Goal: Task Accomplishment & Management: Manage account settings

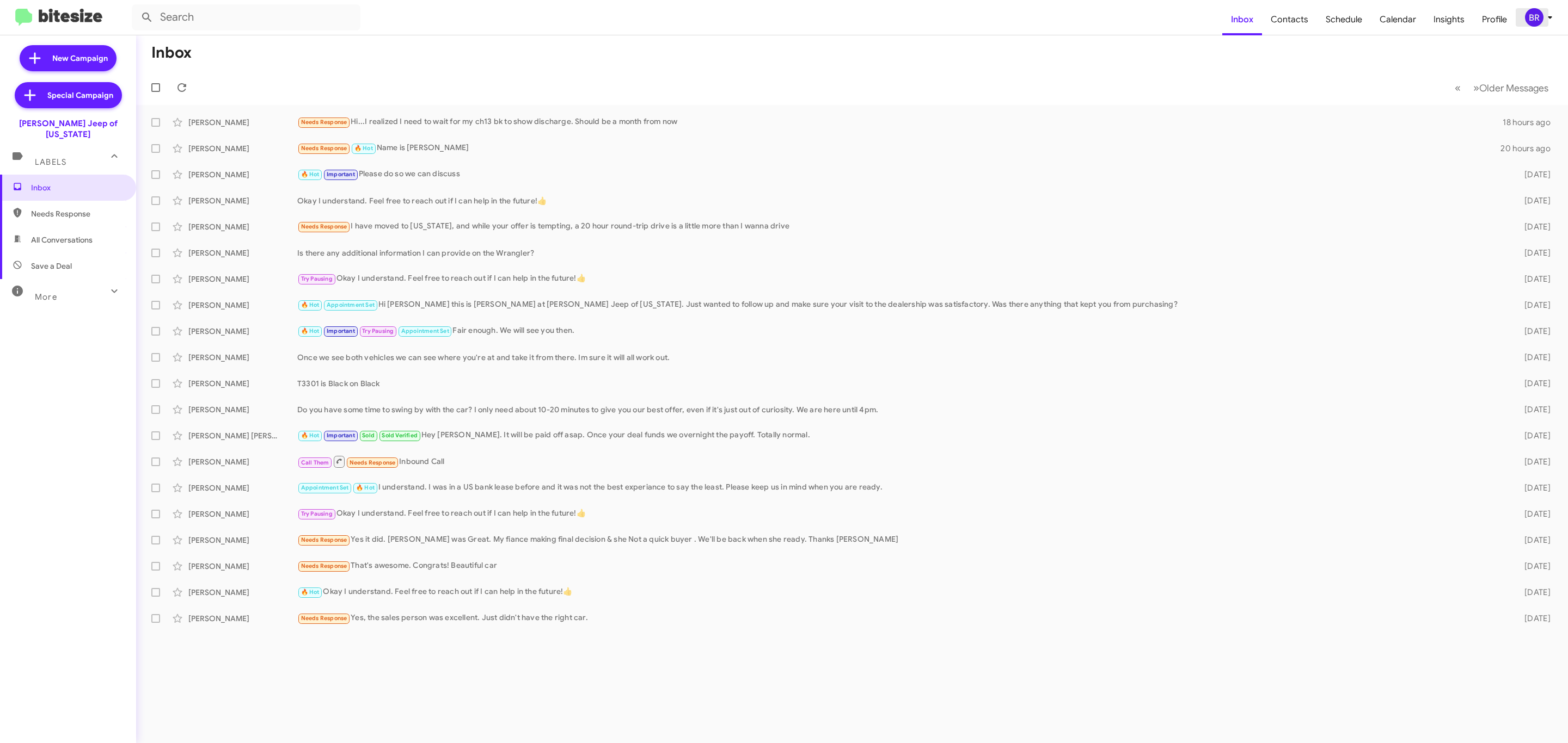
click at [1537, 26] on div "BR" at bounding box center [1534, 17] width 18 height 18
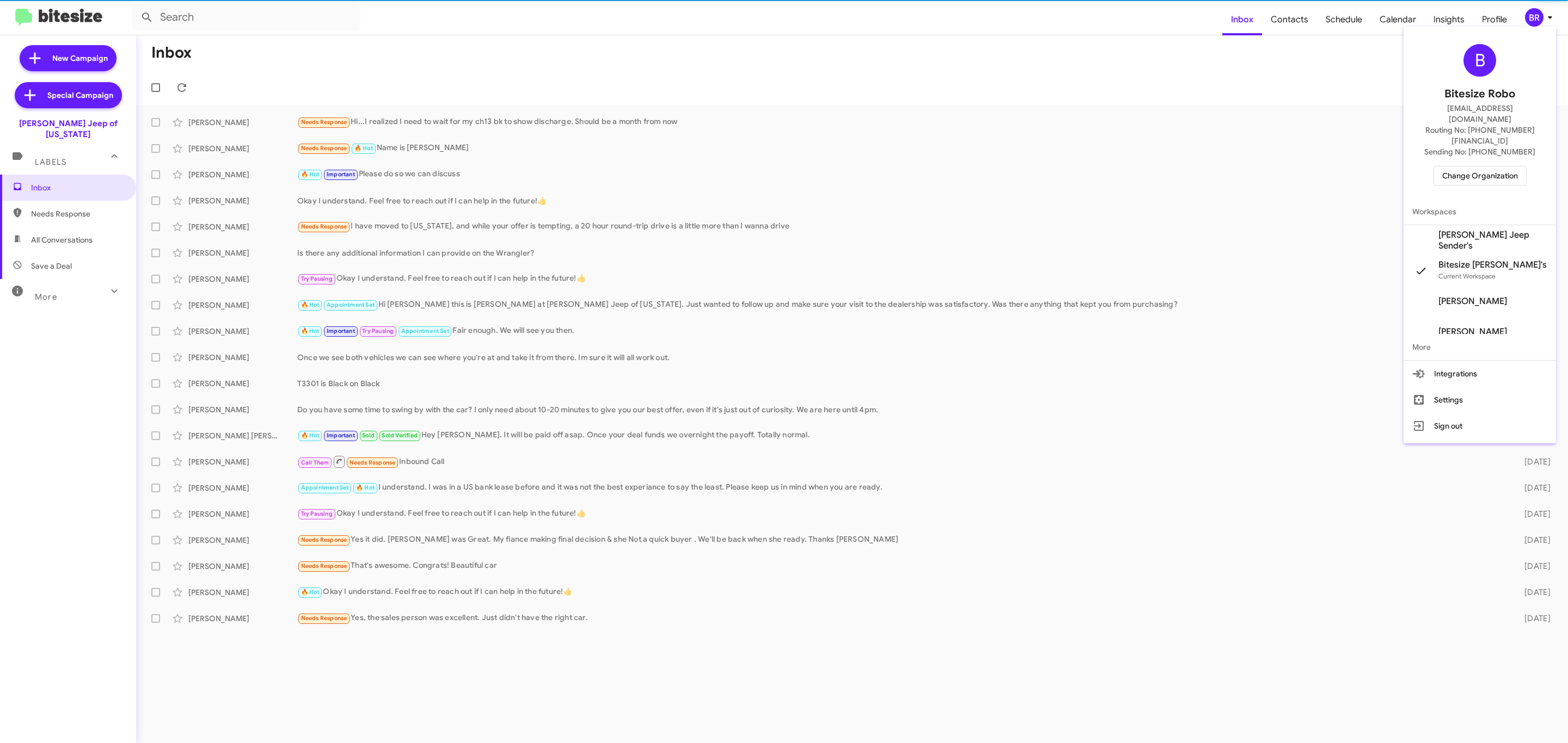
click at [1489, 166] on button "Change Organization" at bounding box center [1480, 176] width 93 height 19
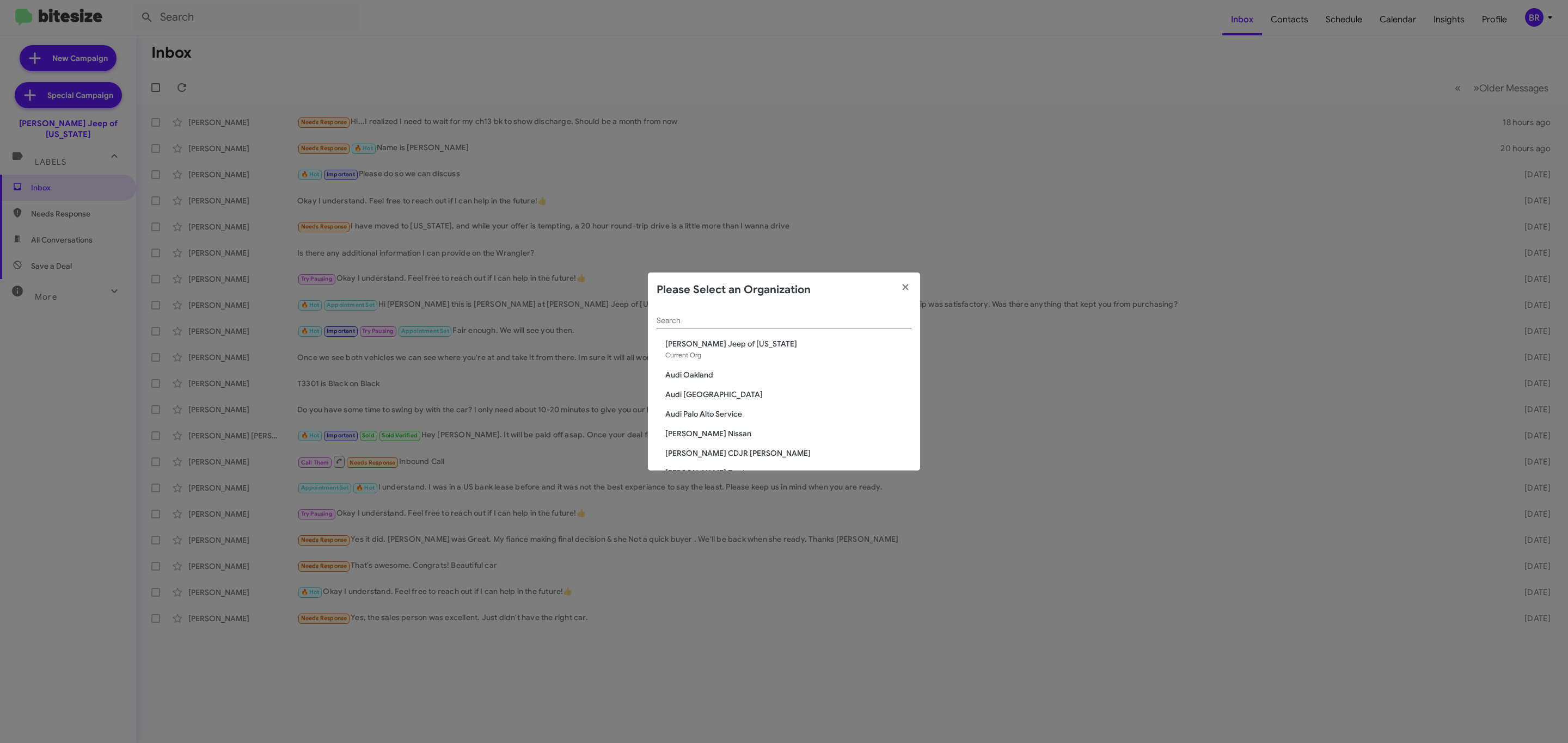
click at [816, 320] on input "Search" at bounding box center [784, 321] width 255 height 9
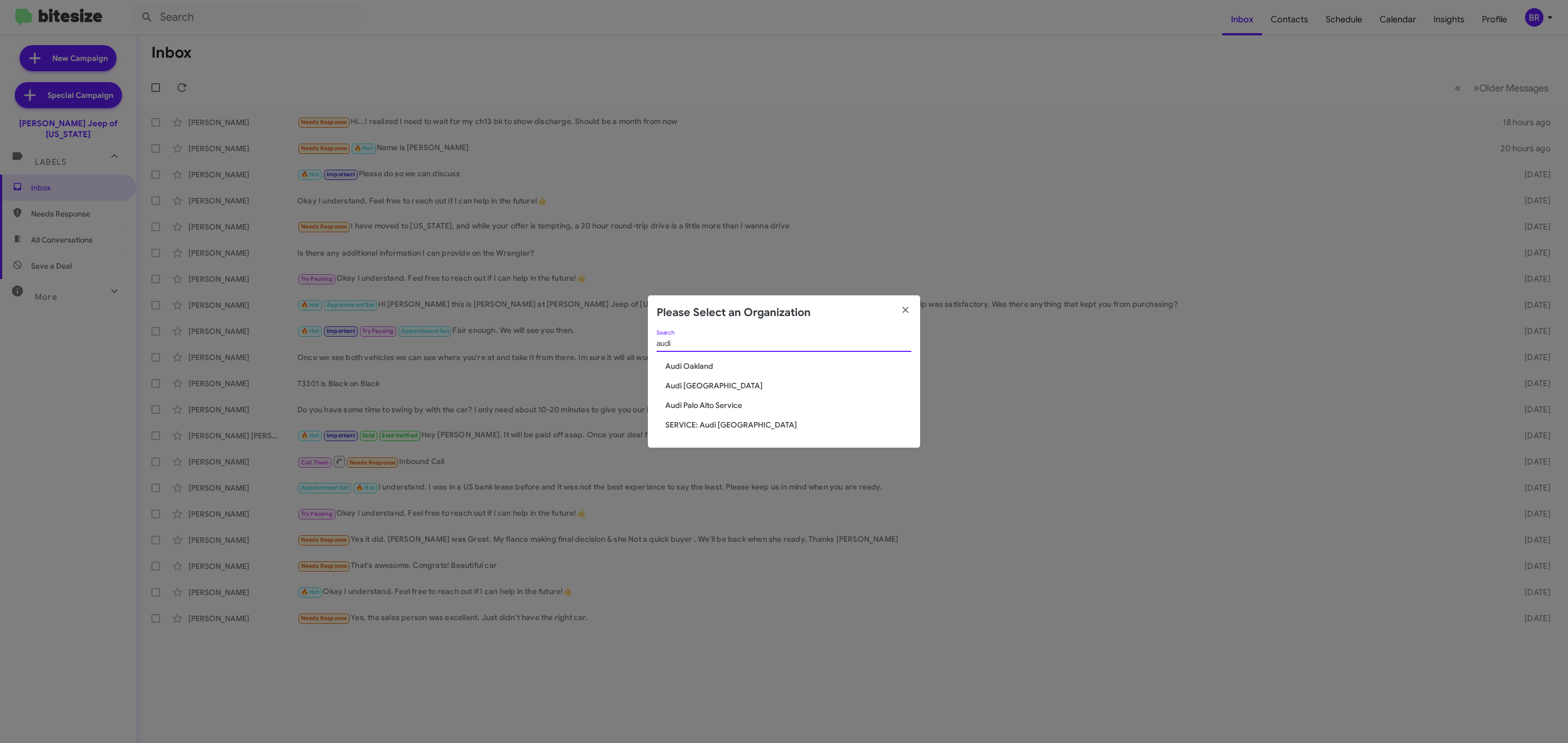
type input "audi"
click at [693, 371] on span "Audi Oakland" at bounding box center [788, 366] width 246 height 11
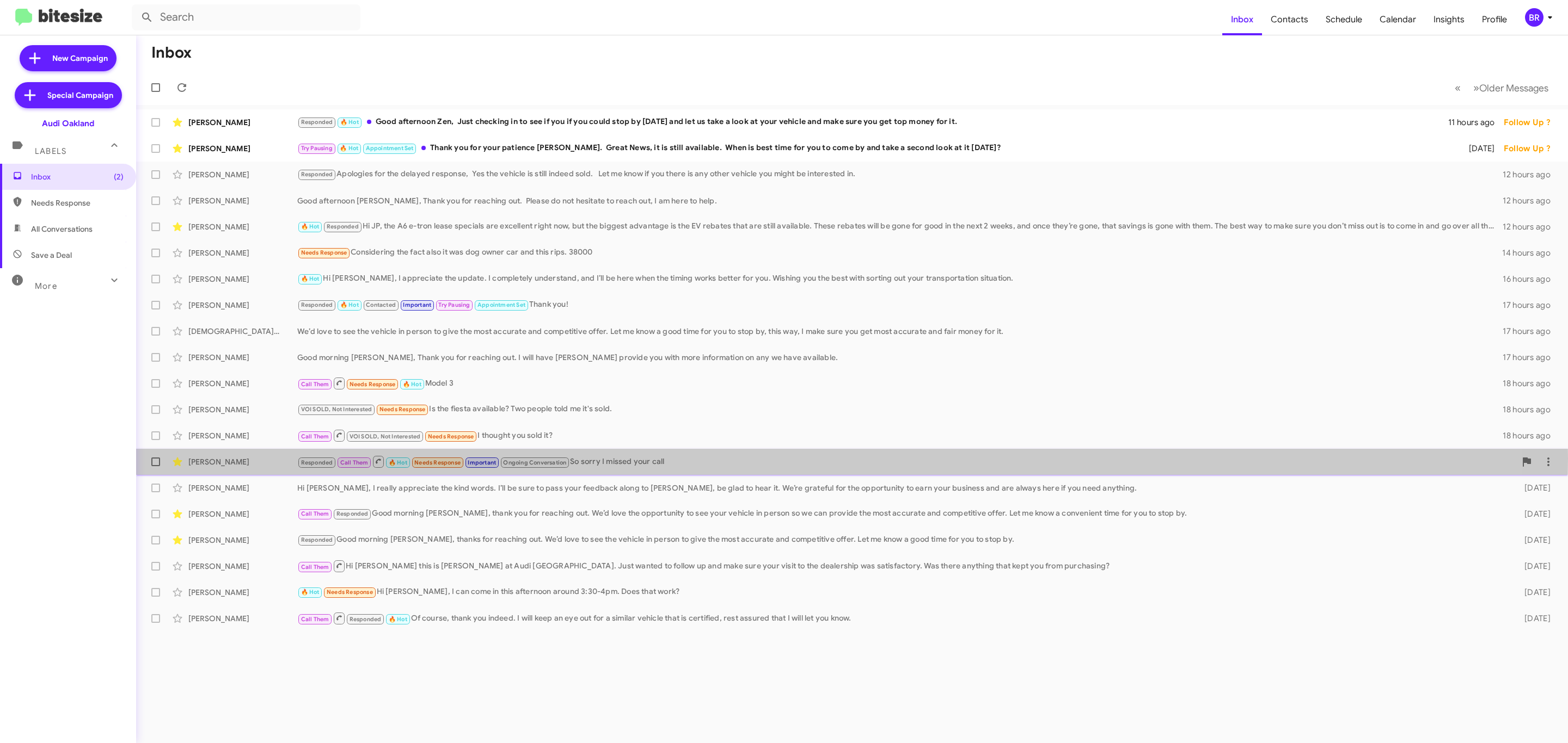
click at [646, 458] on div "Responded Call Them 🔥 Hot Needs Response Important Ongoing Conversation So sorr…" at bounding box center [906, 462] width 1218 height 14
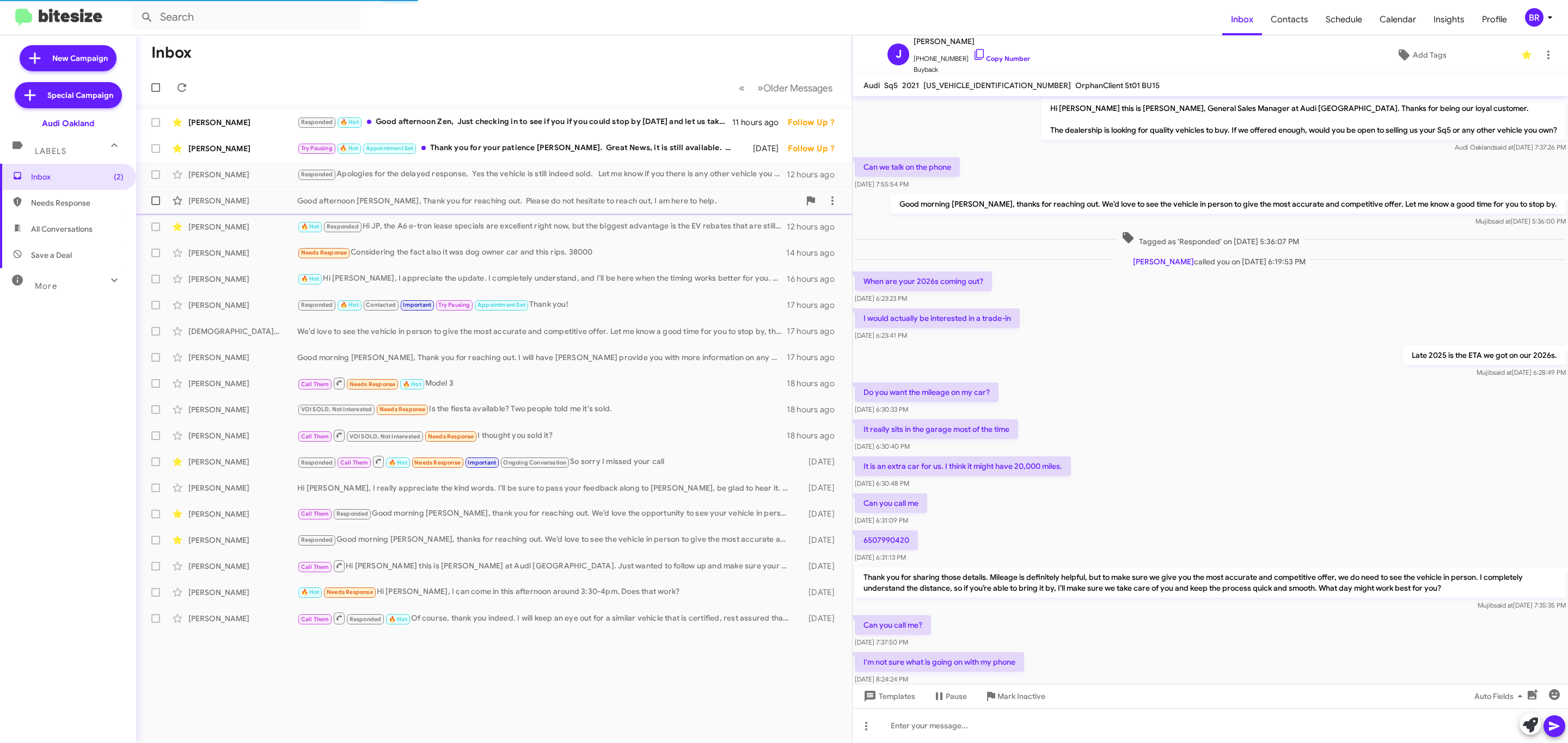
scroll to position [111, 0]
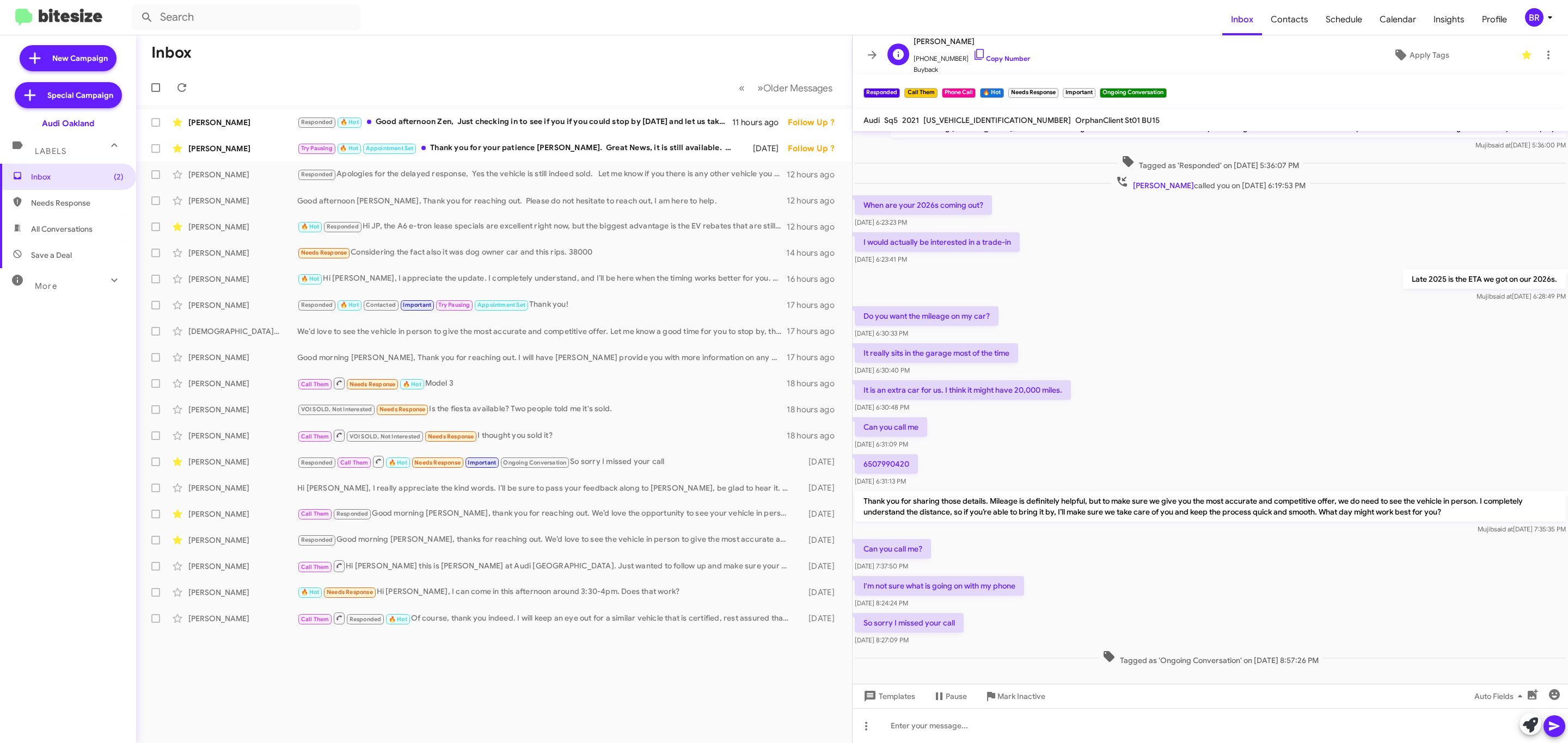
click at [1000, 63] on span "+16507990420 Copy Number" at bounding box center [971, 56] width 116 height 16
click at [983, 62] on link "Copy Number" at bounding box center [1001, 59] width 57 height 8
click at [873, 58] on icon at bounding box center [872, 55] width 13 height 13
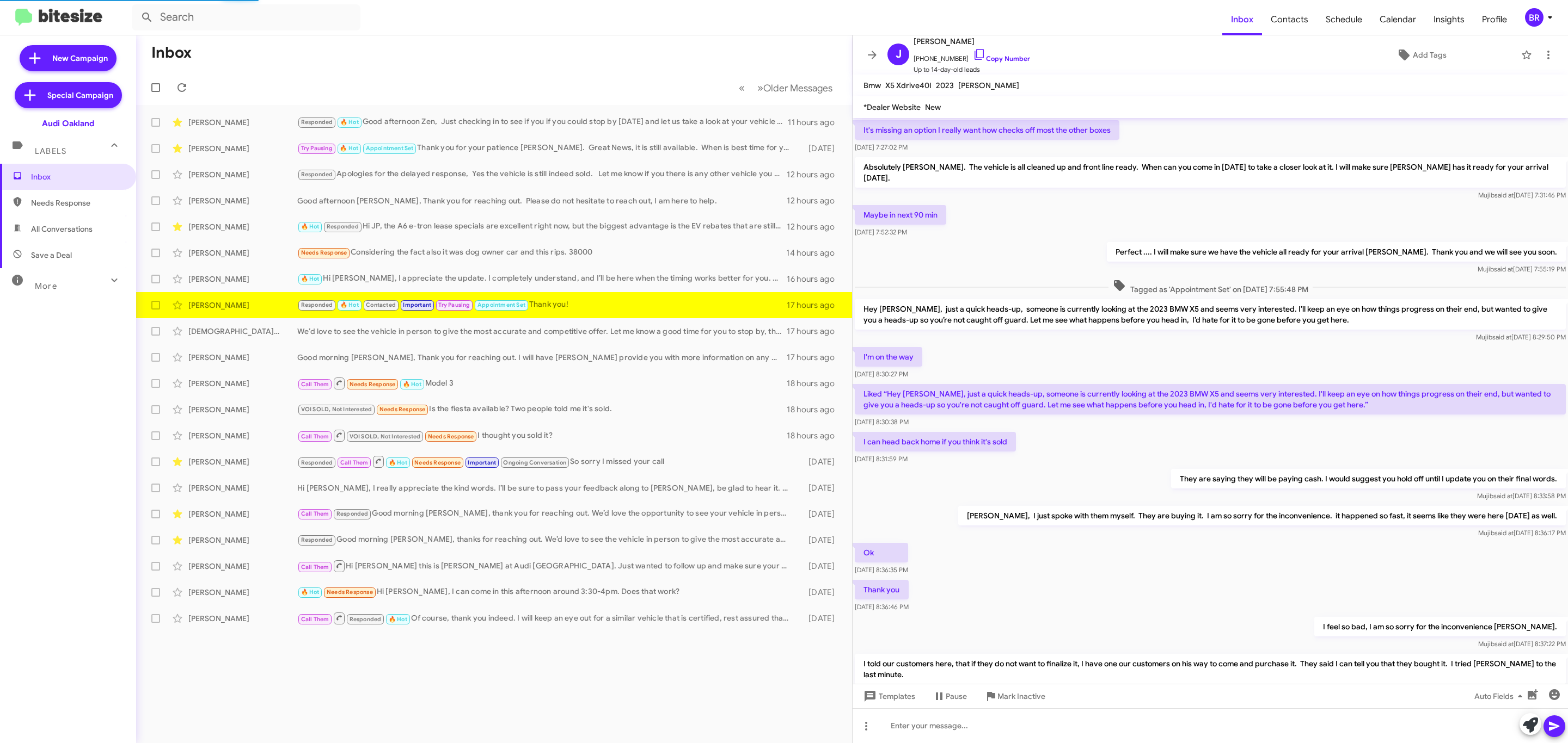
scroll to position [244, 0]
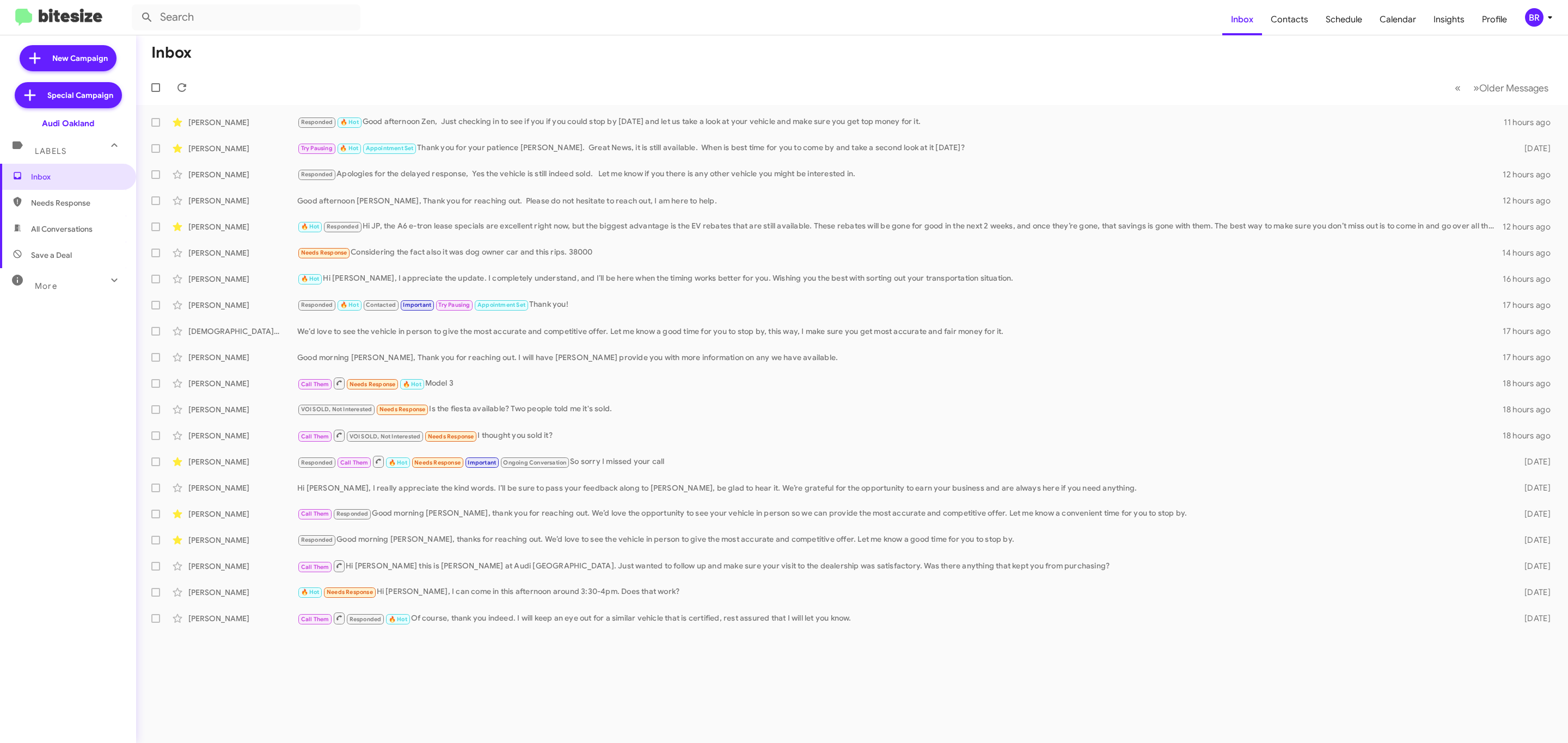
click at [1537, 18] on div "BR" at bounding box center [1534, 17] width 18 height 18
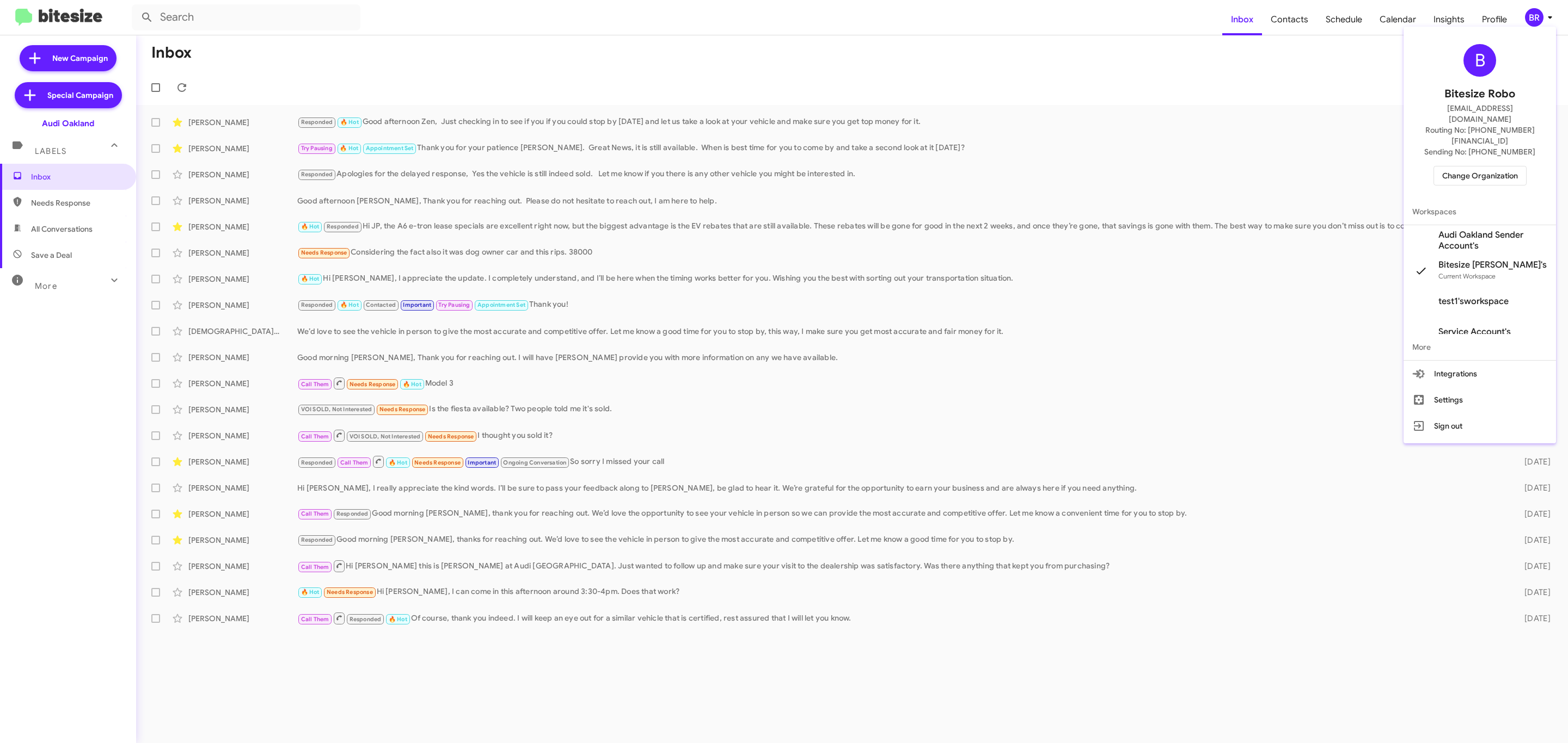
click at [1464, 167] on span "Change Organization" at bounding box center [1480, 176] width 75 height 18
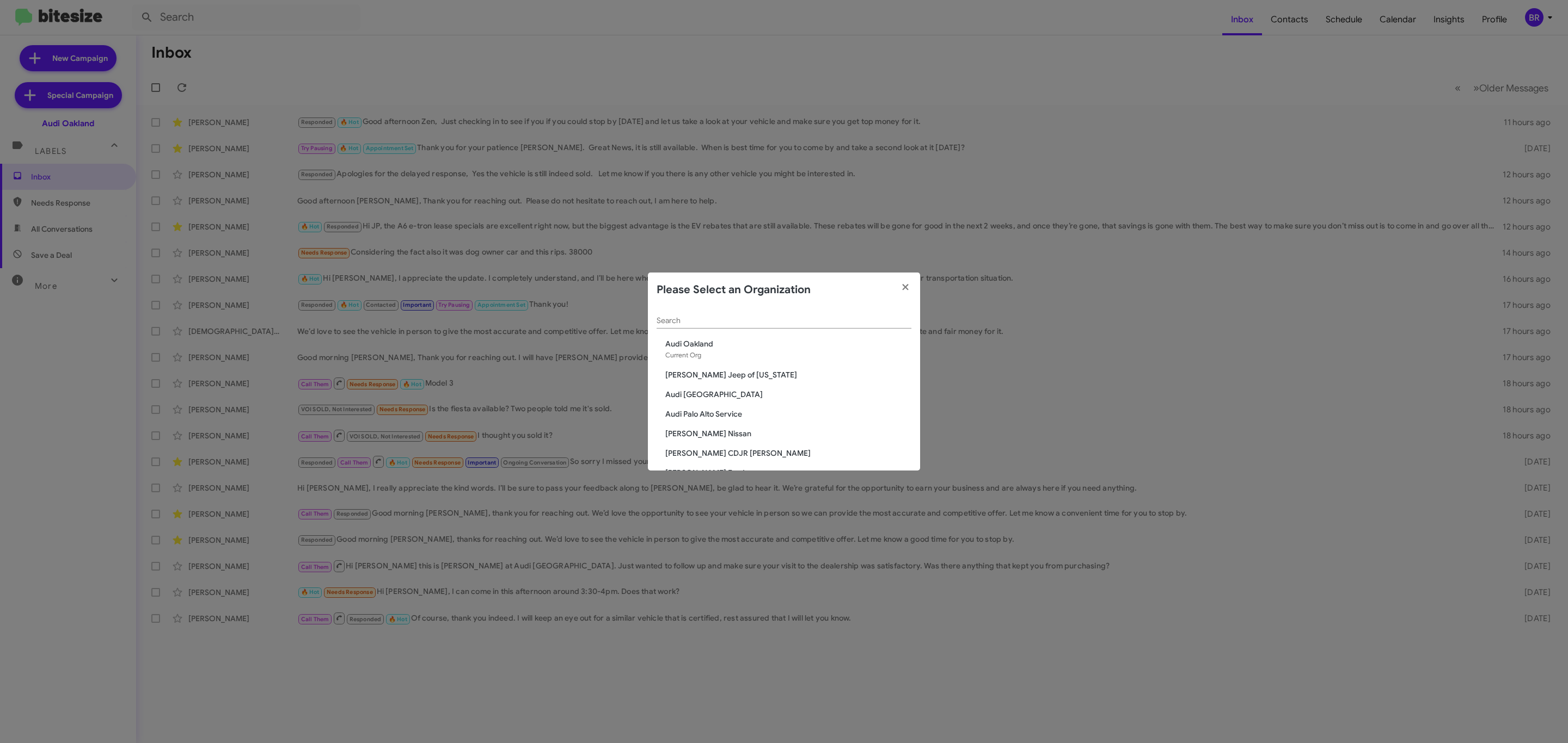
click at [732, 320] on input "Search" at bounding box center [784, 321] width 255 height 9
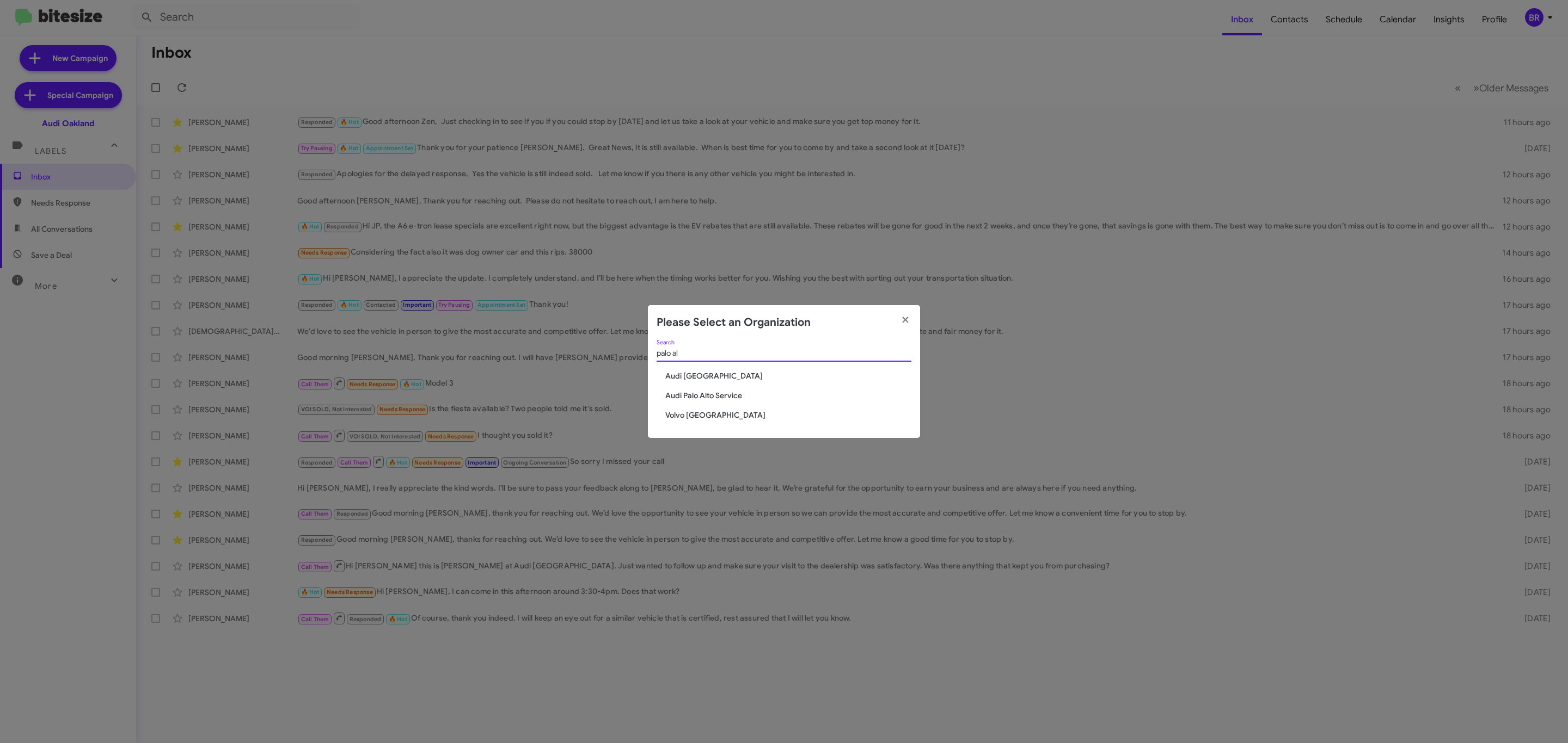
type input "palo al"
click at [691, 374] on span "Audi [GEOGRAPHIC_DATA]" at bounding box center [788, 376] width 246 height 11
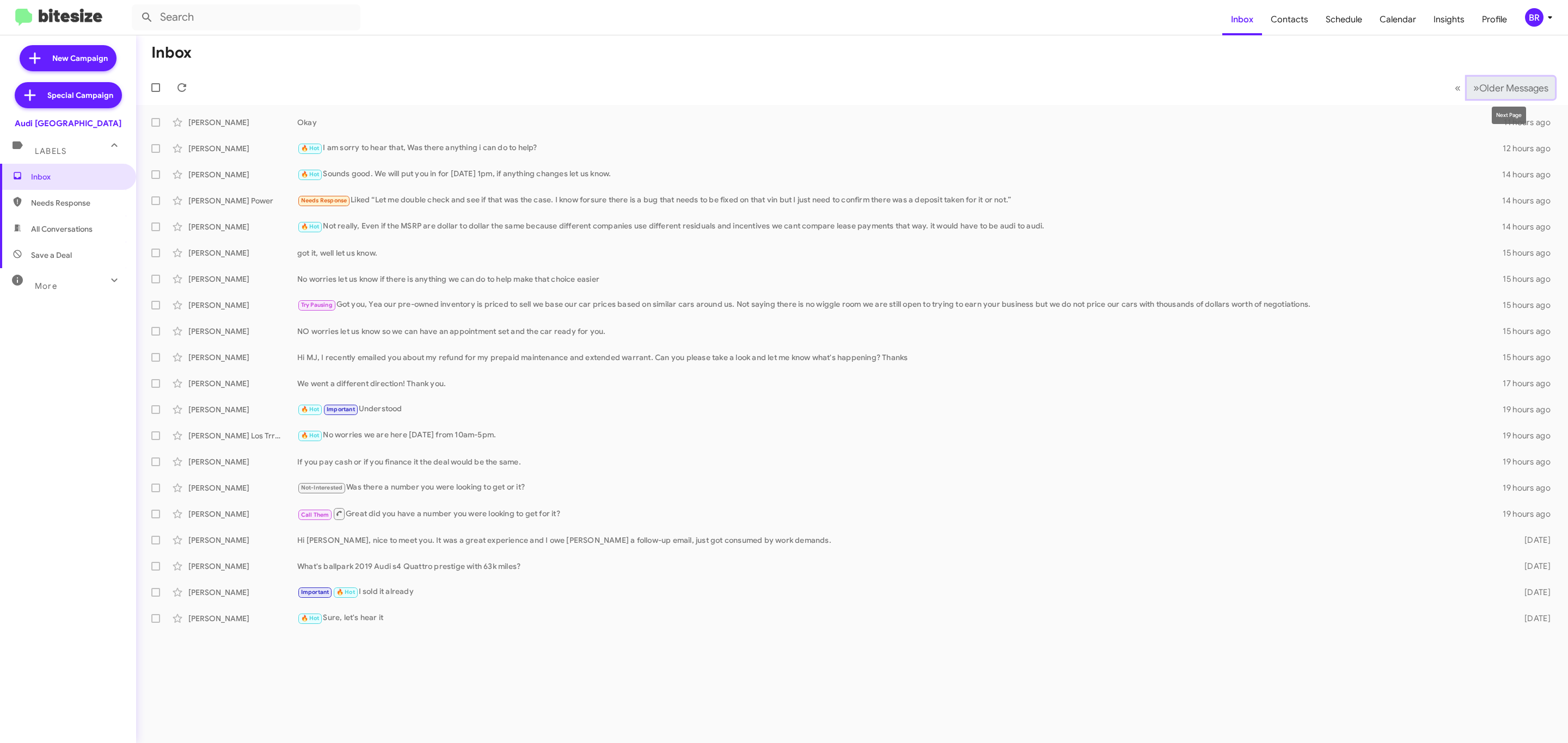
click at [1516, 85] on span "Older Messages" at bounding box center [1513, 88] width 69 height 12
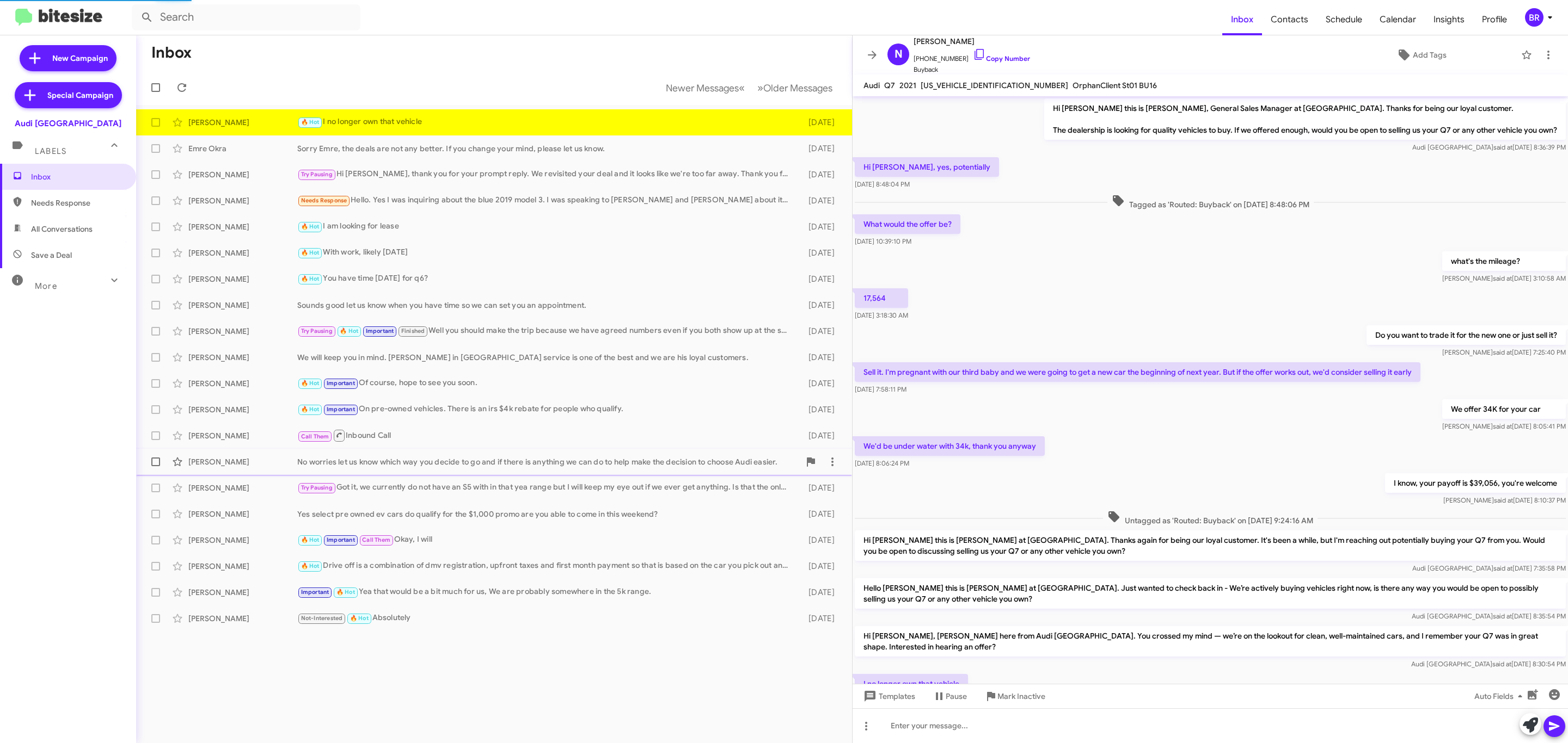
scroll to position [69, 0]
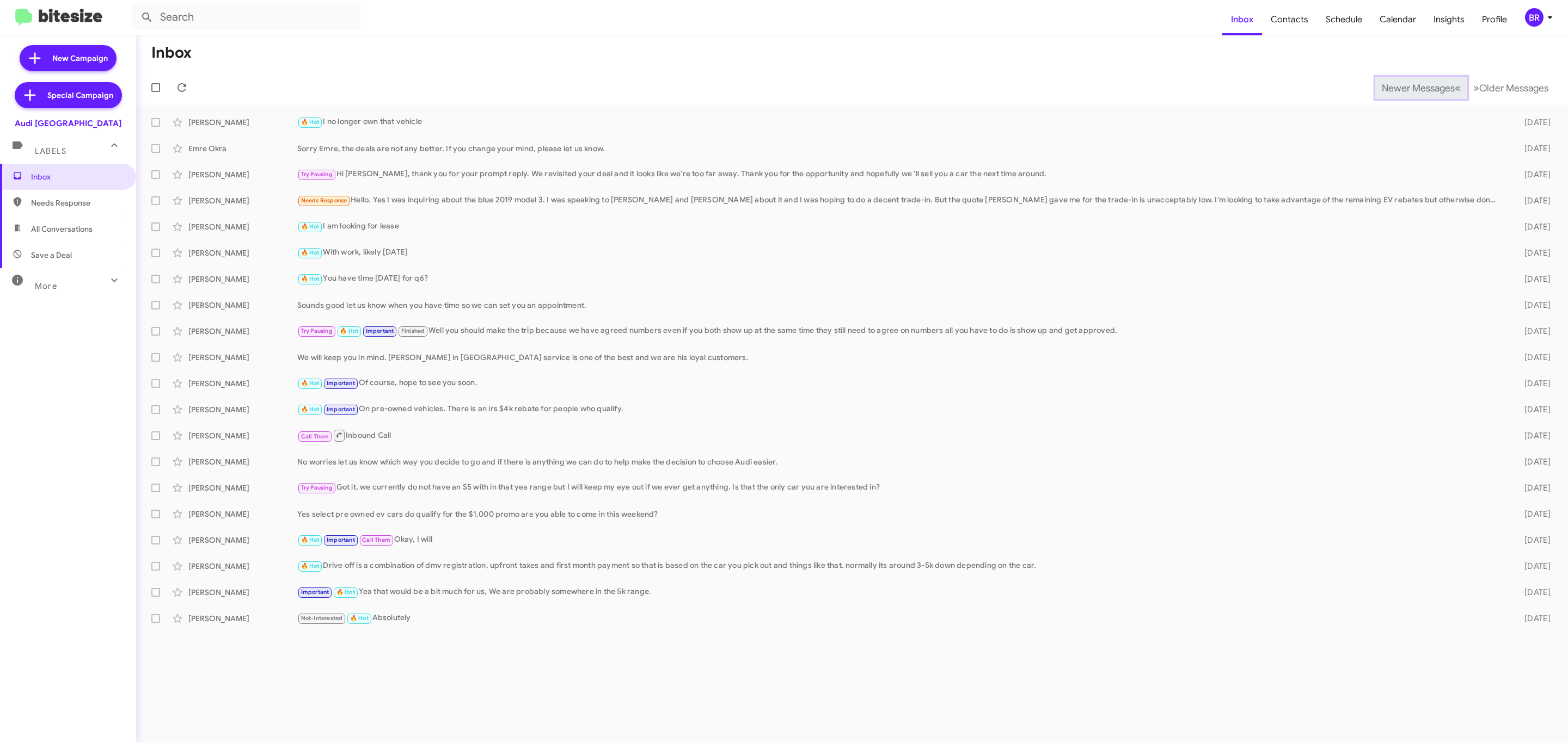
click at [1410, 87] on span "Newer Messages" at bounding box center [1418, 88] width 73 height 12
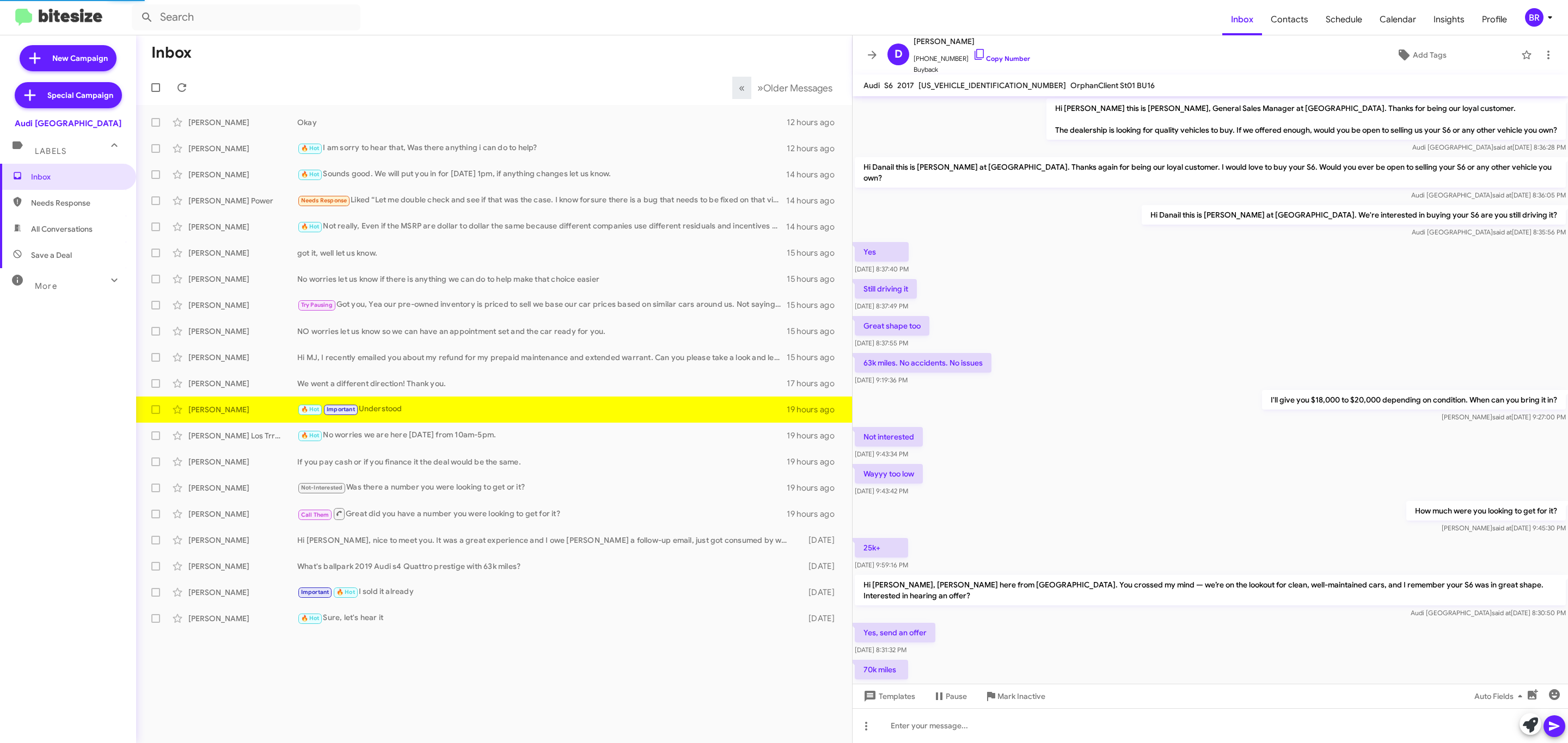
scroll to position [198, 0]
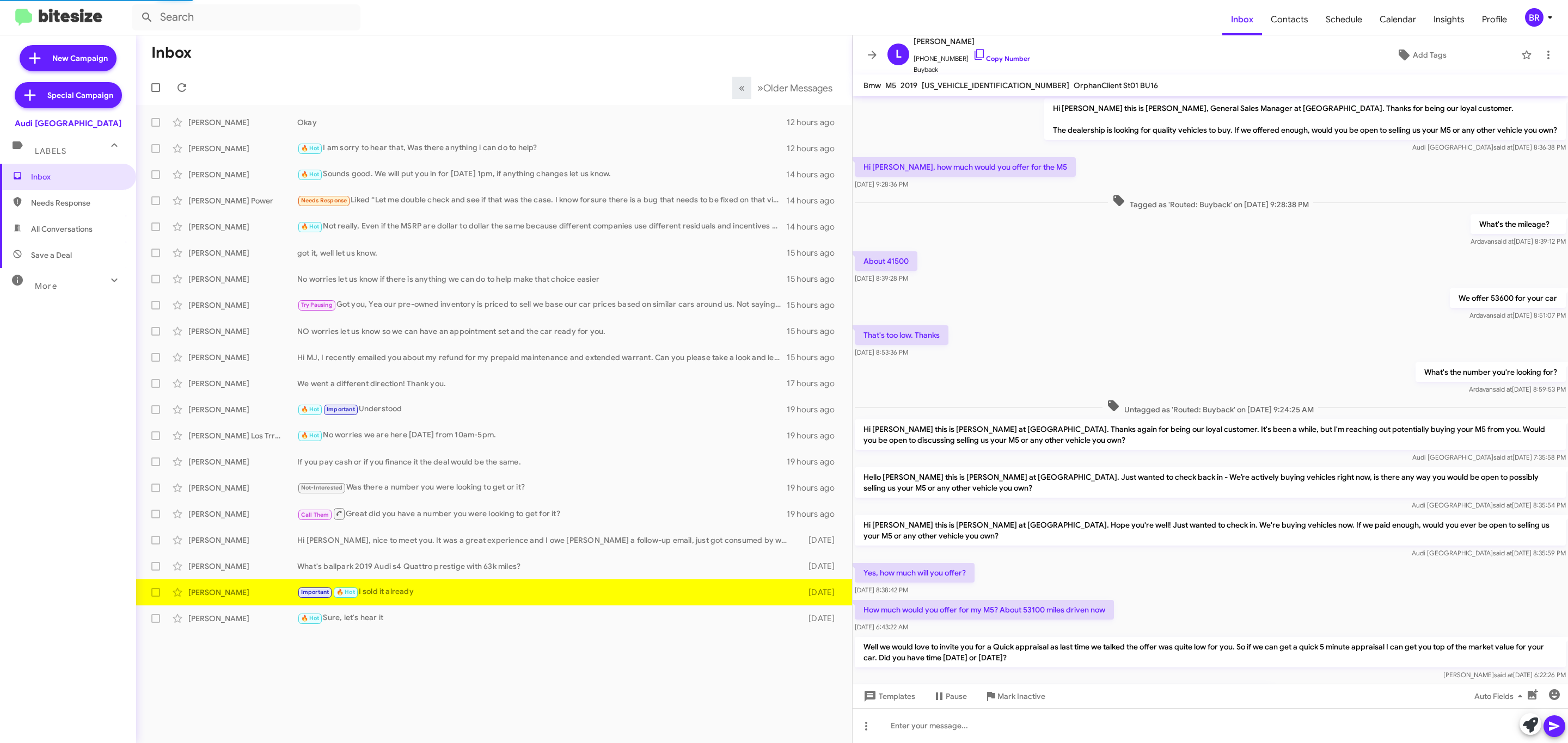
scroll to position [170, 0]
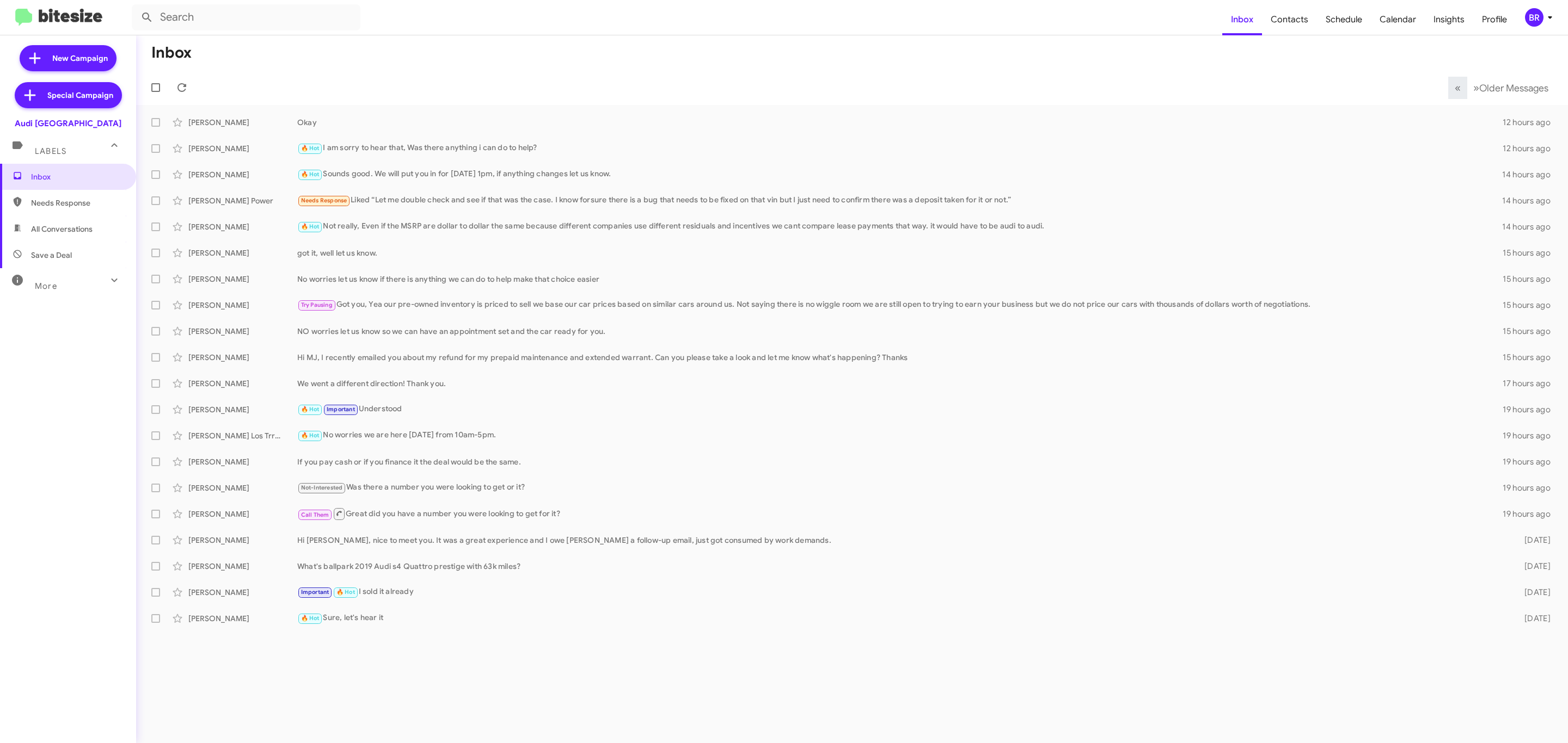
click at [1523, 13] on button "BR" at bounding box center [1536, 17] width 40 height 18
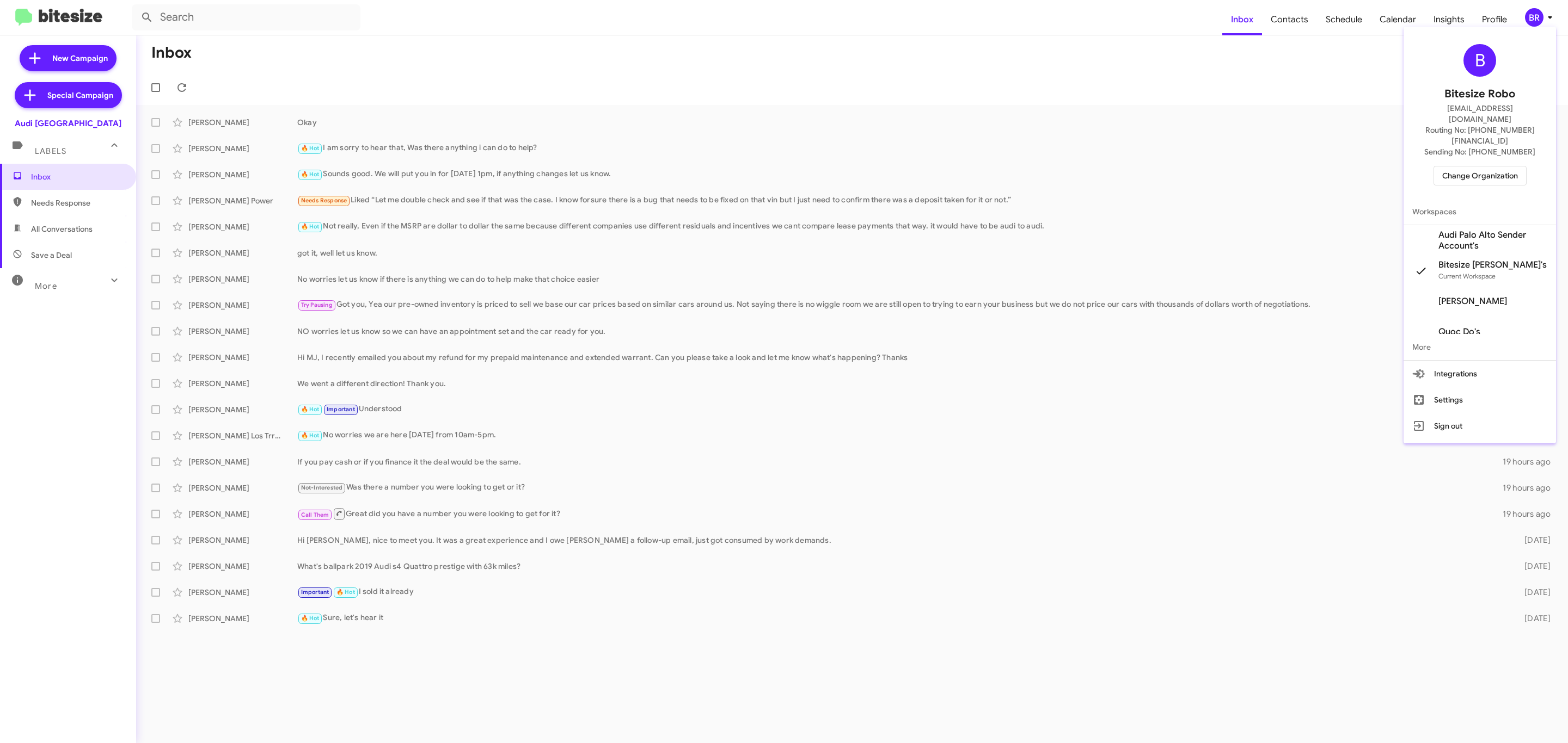
click at [1472, 167] on span "Change Organization" at bounding box center [1480, 176] width 75 height 18
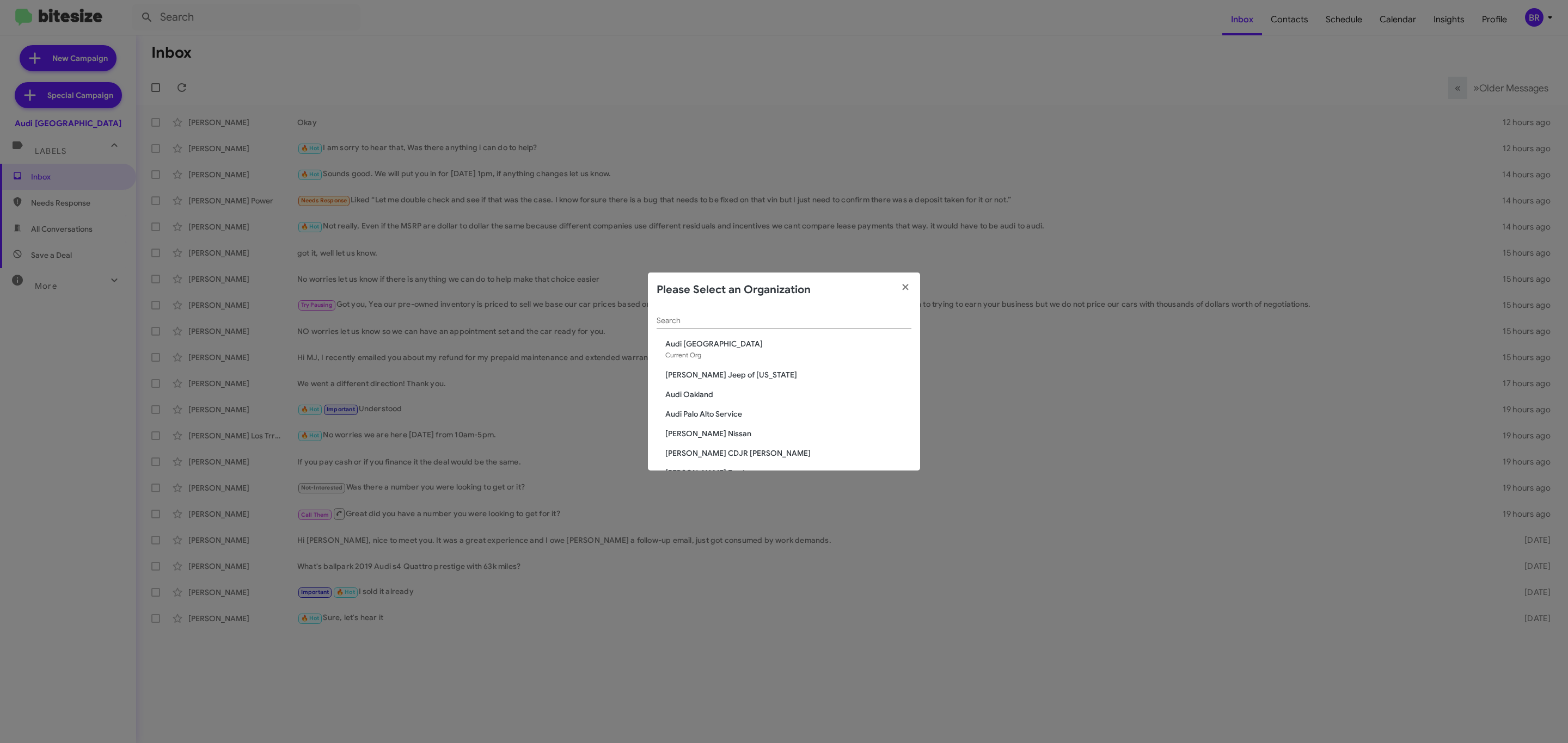
click at [792, 314] on div "Search" at bounding box center [784, 318] width 255 height 21
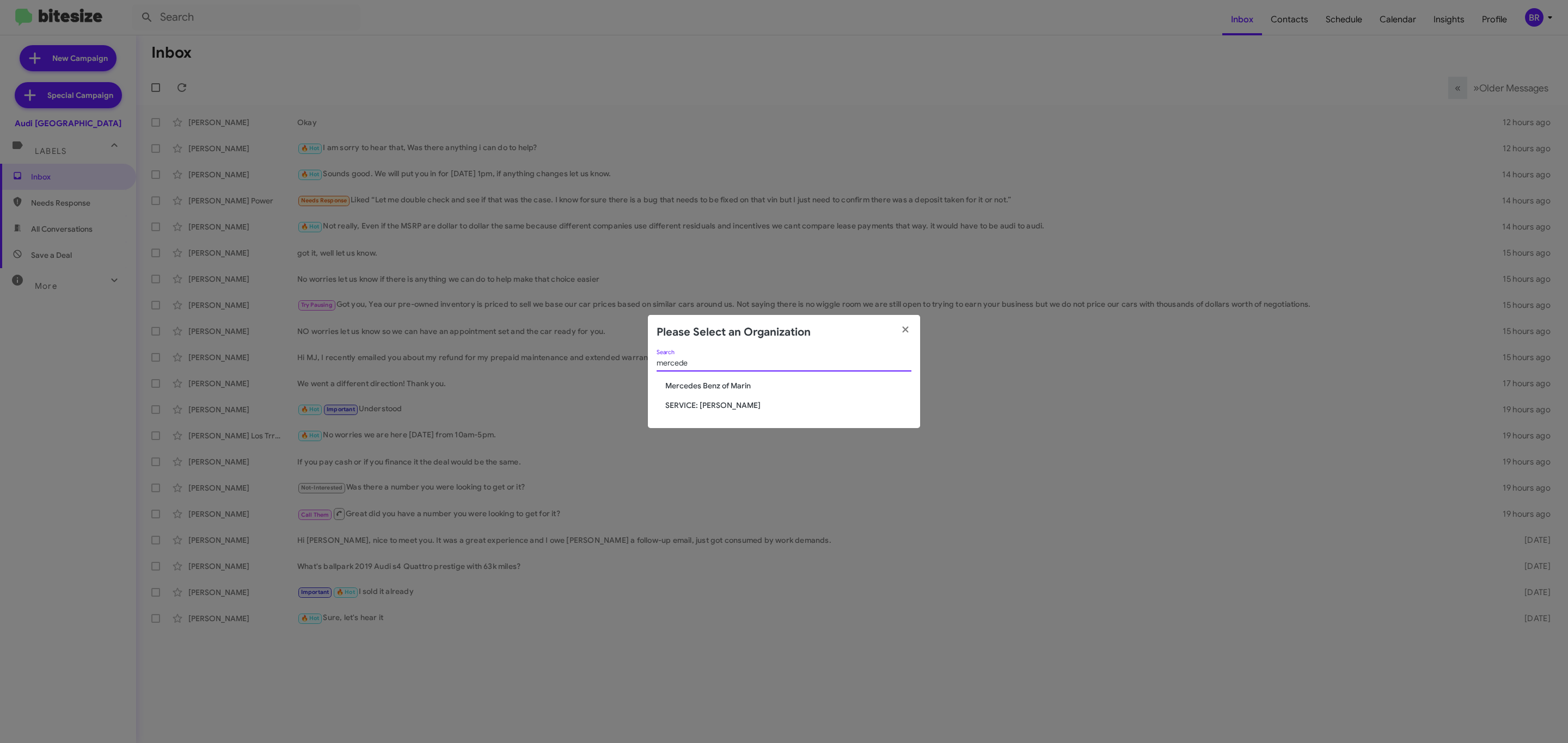
type input "mercede"
click at [729, 387] on span "Mercedes Benz of Marin" at bounding box center [788, 386] width 246 height 11
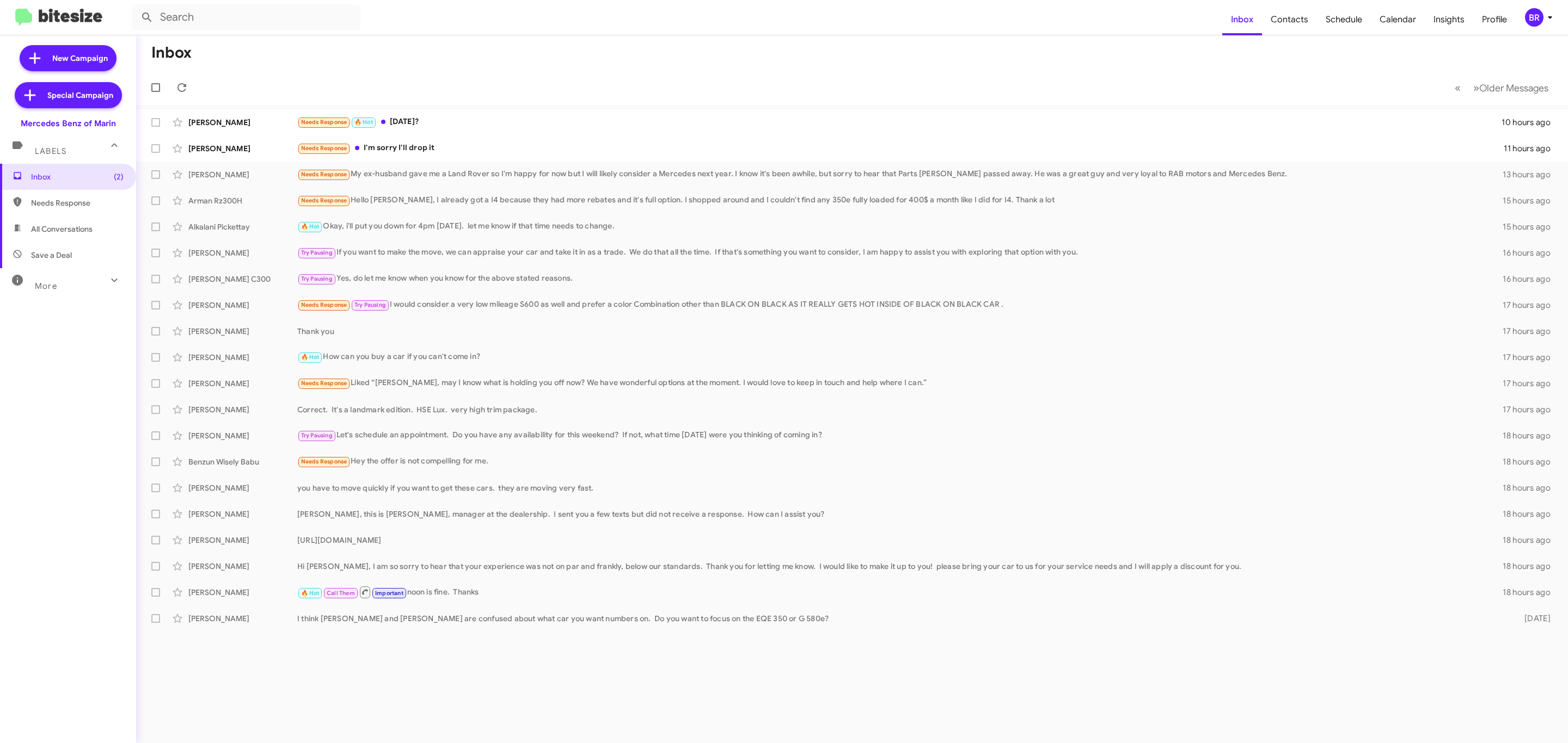
click at [1512, 99] on mat-toolbar-row "« Previous » Next Older Messages" at bounding box center [852, 87] width 1432 height 34
click at [1512, 94] on button "» Next Older Messages" at bounding box center [1511, 88] width 88 height 22
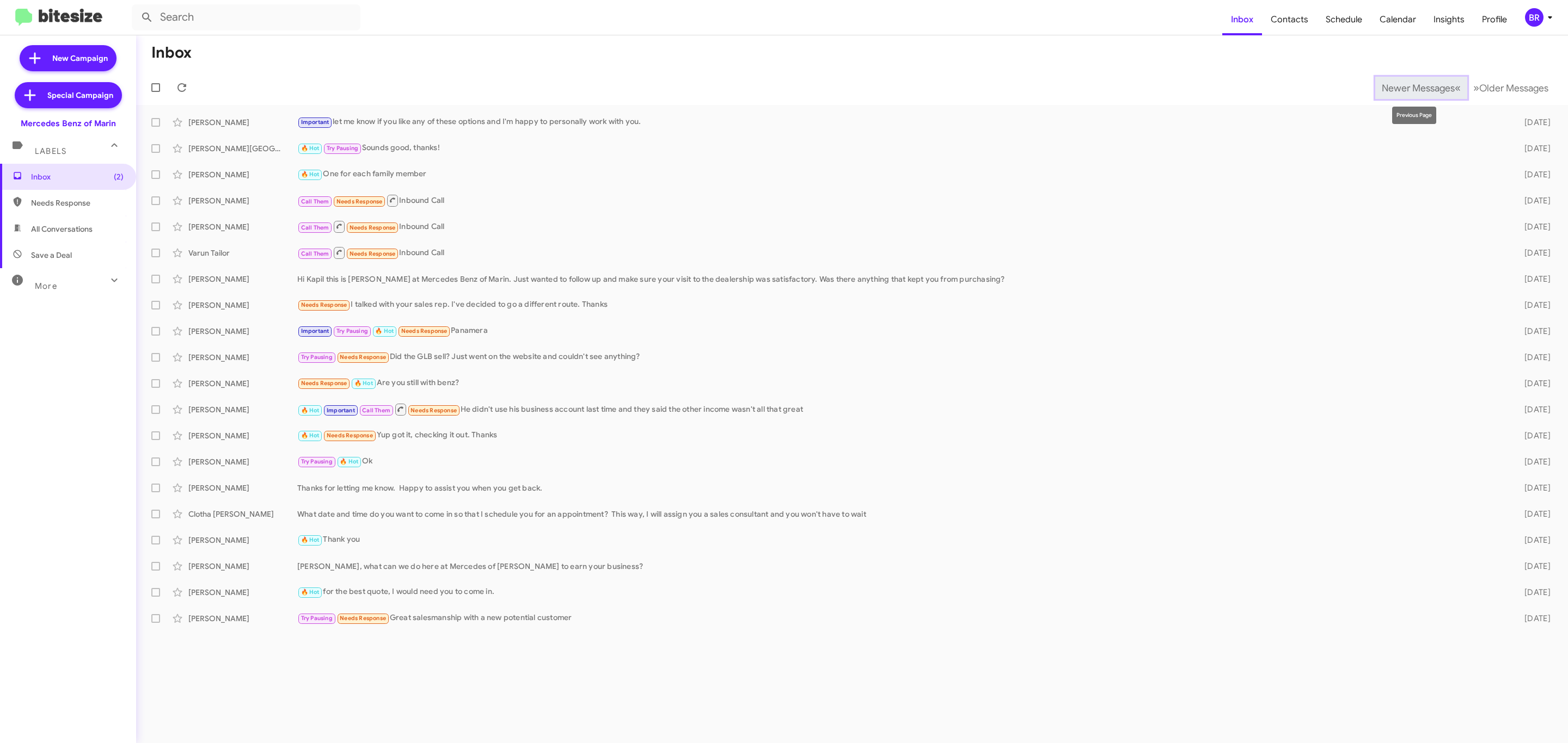
click at [1432, 83] on span "Newer Messages" at bounding box center [1418, 88] width 73 height 12
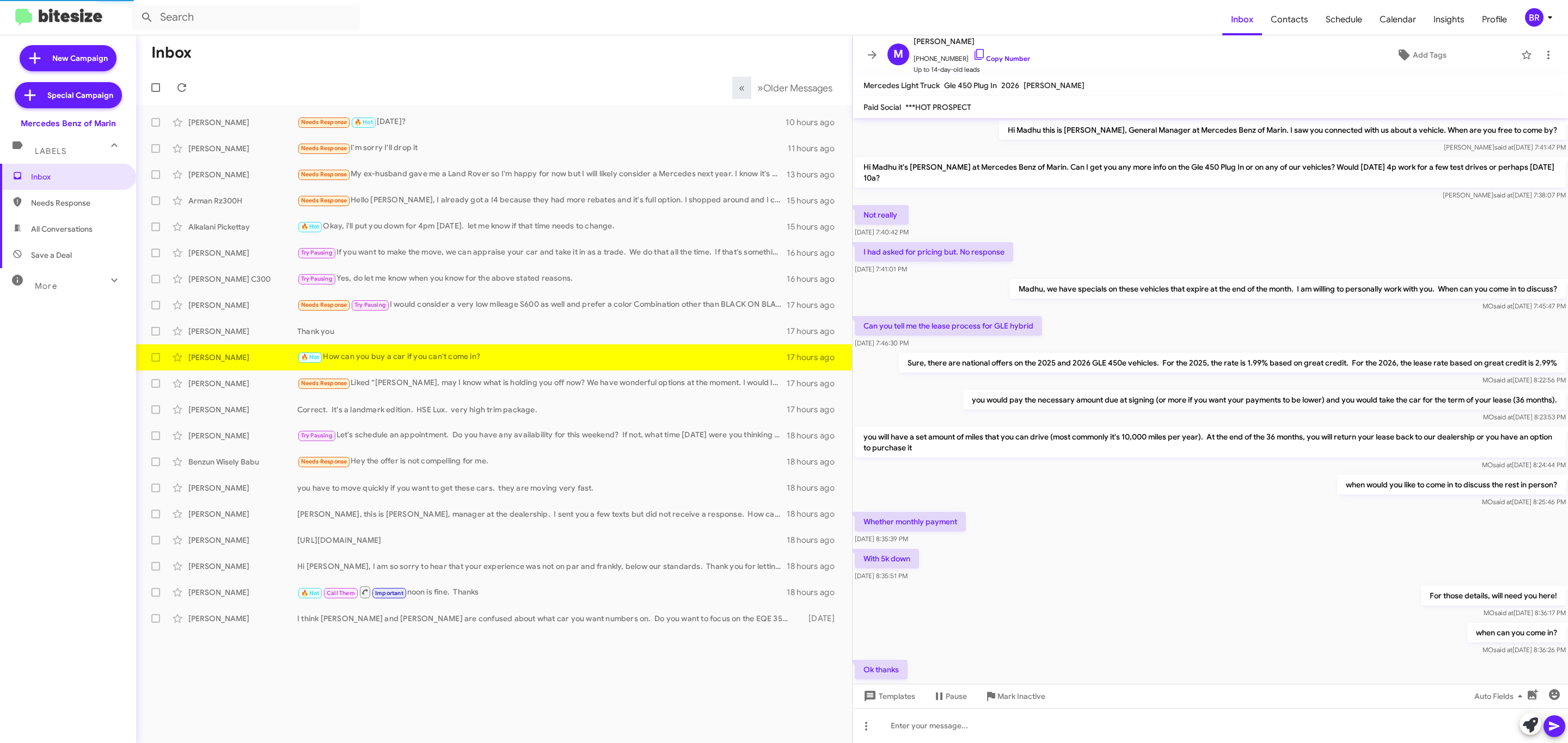
scroll to position [131, 0]
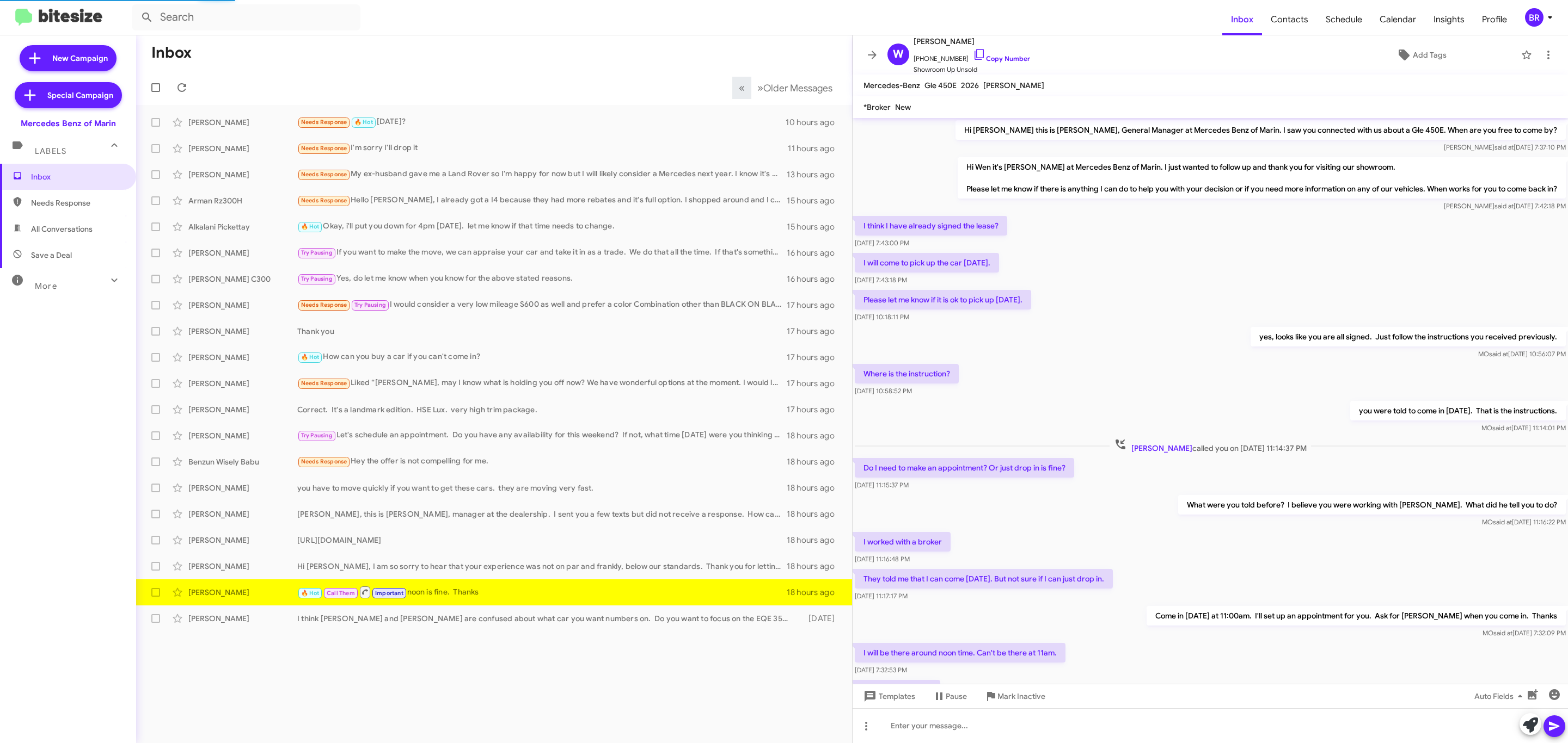
scroll to position [115, 0]
